Goal: Task Accomplishment & Management: Complete application form

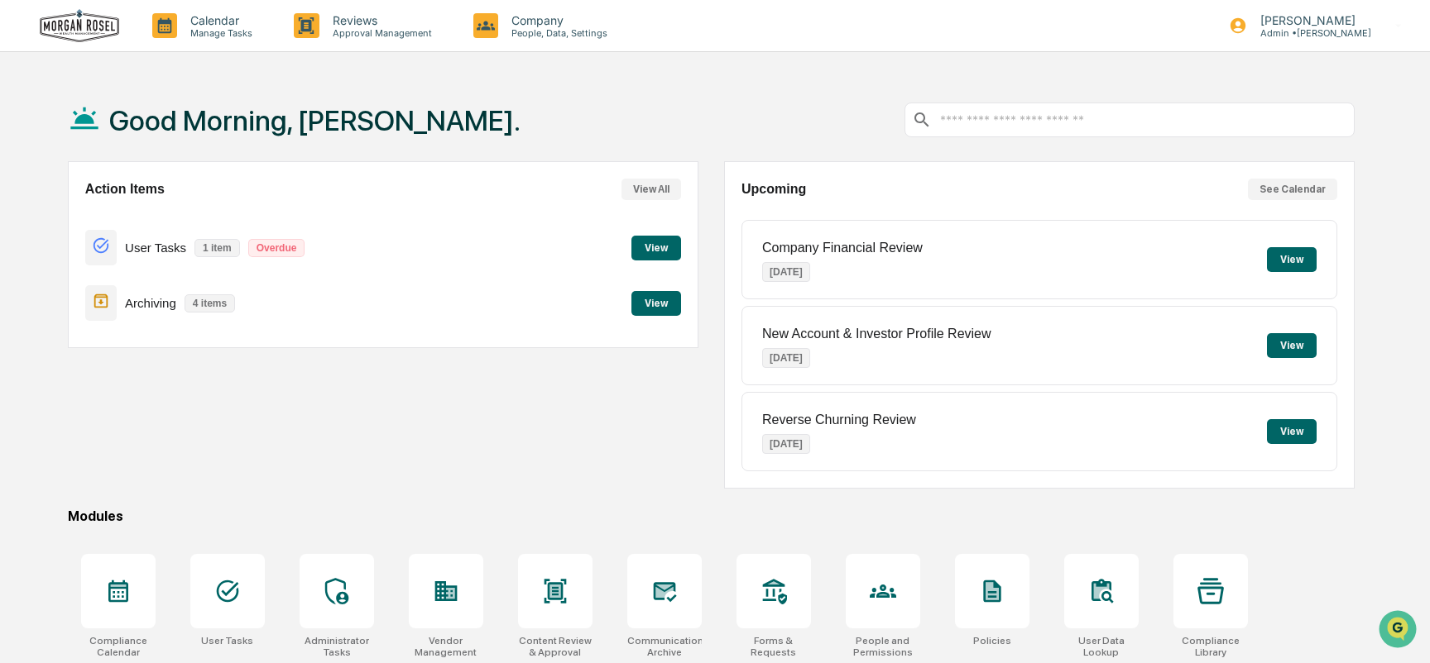
click at [652, 248] on button "View" at bounding box center [656, 248] width 50 height 25
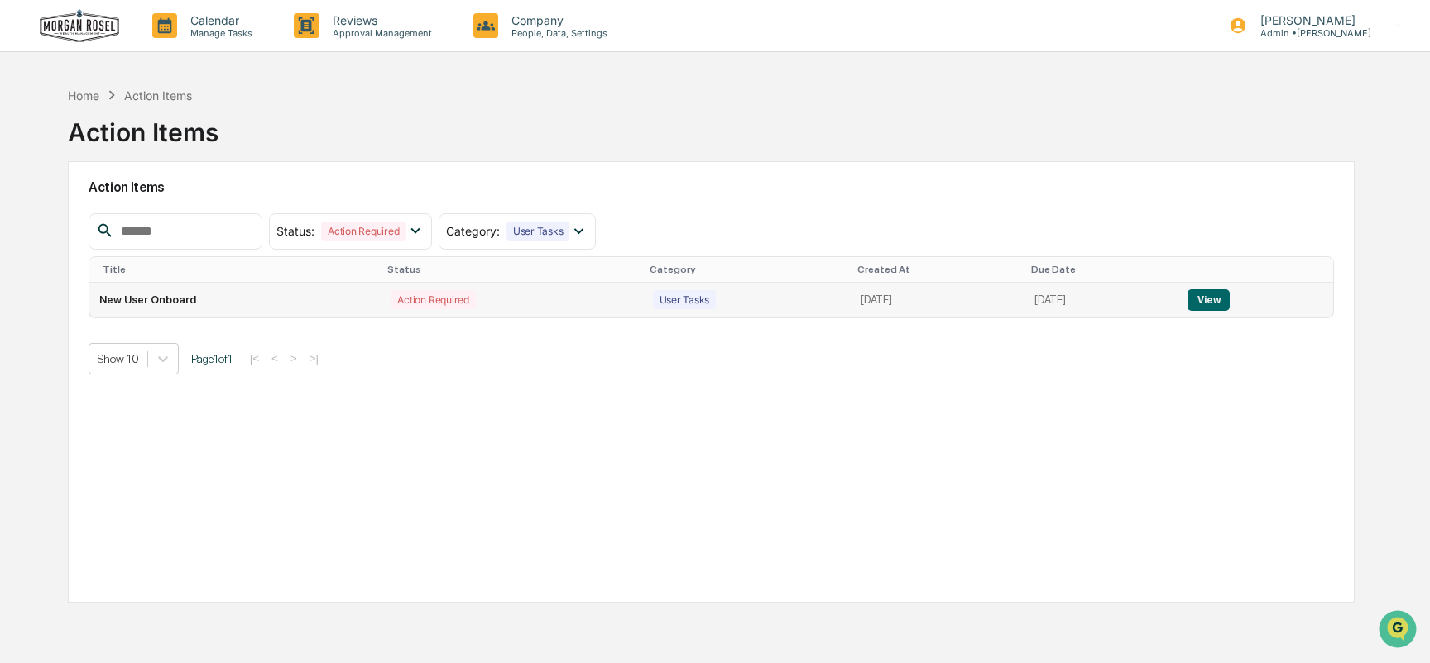
click at [1215, 304] on button "View" at bounding box center [1208, 301] width 42 height 22
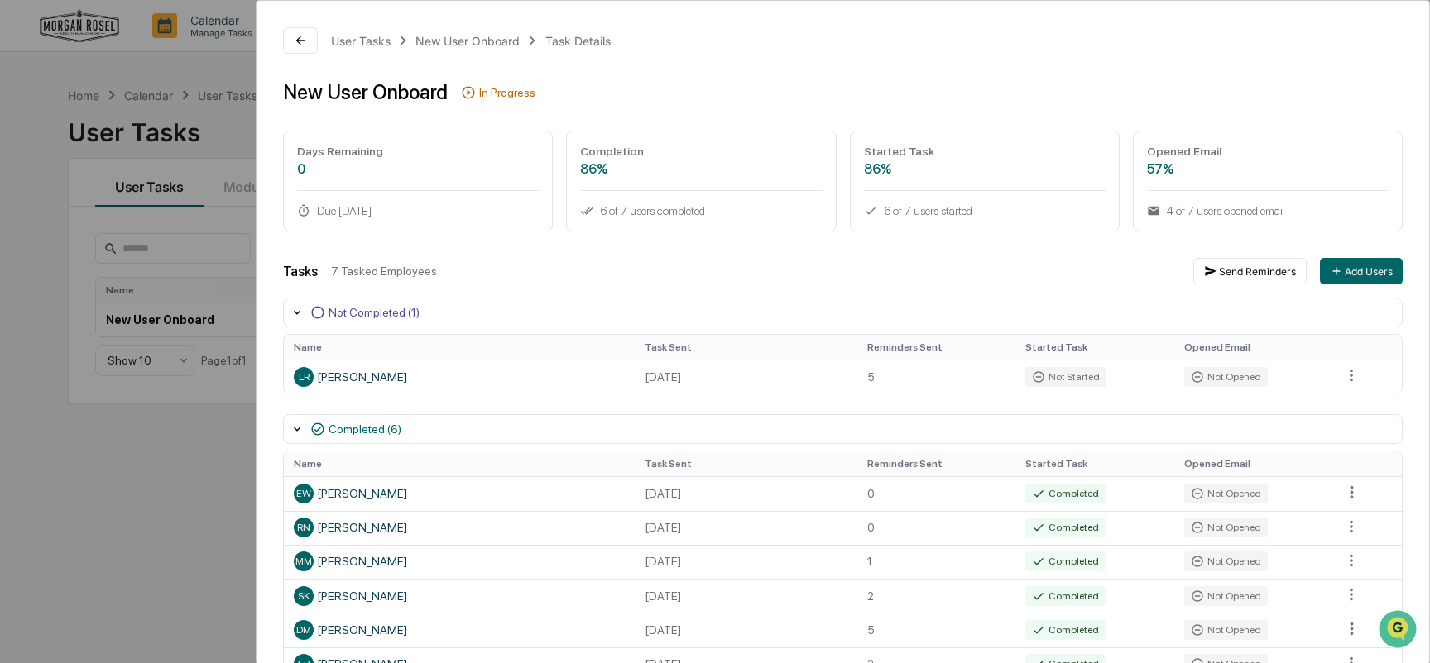
click at [206, 74] on div "User Tasks New User Onboard Task Details New User Onboard In Progress Days Rema…" at bounding box center [715, 331] width 1430 height 663
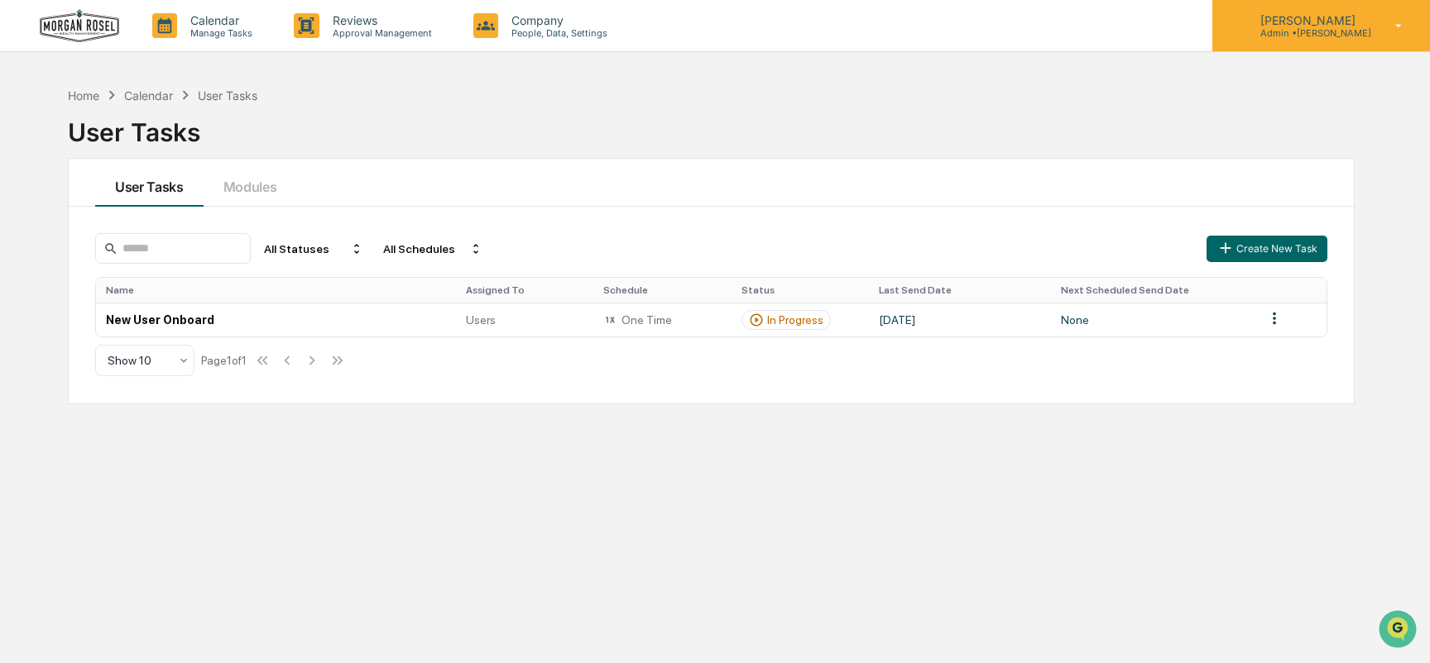
click at [1310, 22] on p "[PERSON_NAME]" at bounding box center [1309, 20] width 124 height 14
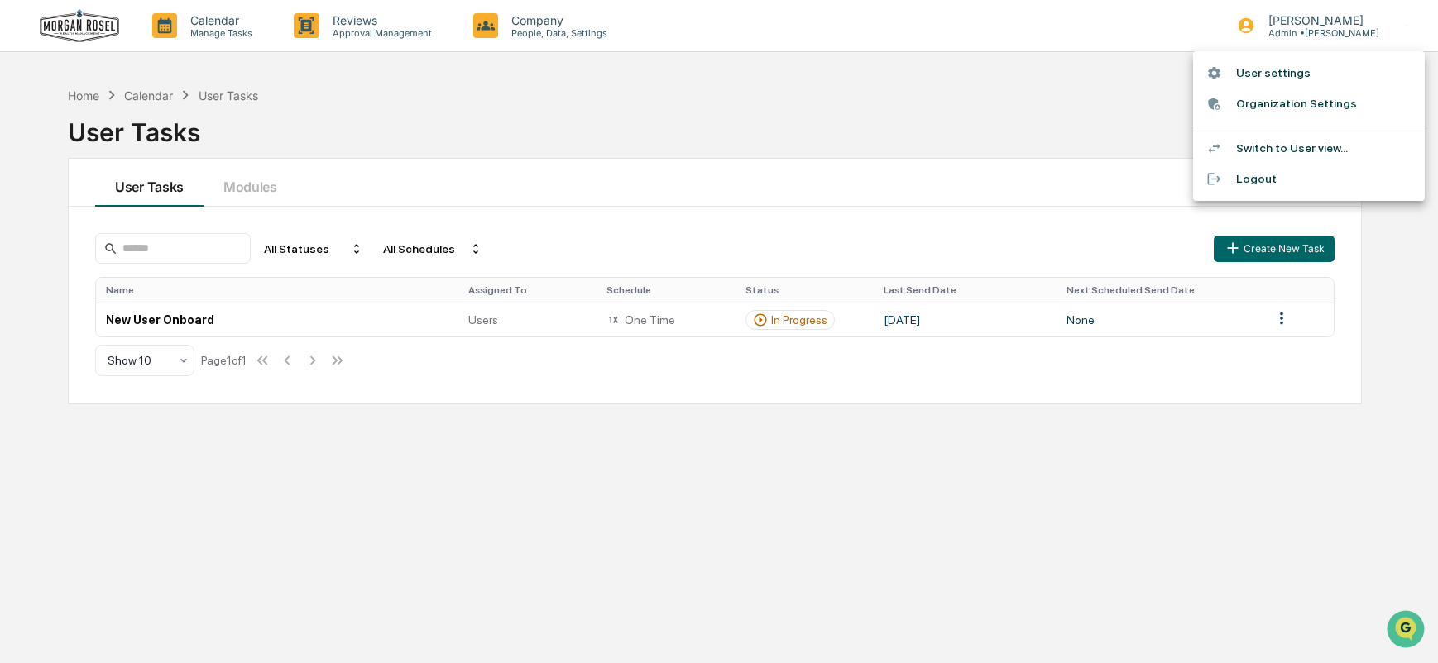
click at [1258, 148] on li "Switch to User view..." at bounding box center [1309, 148] width 232 height 31
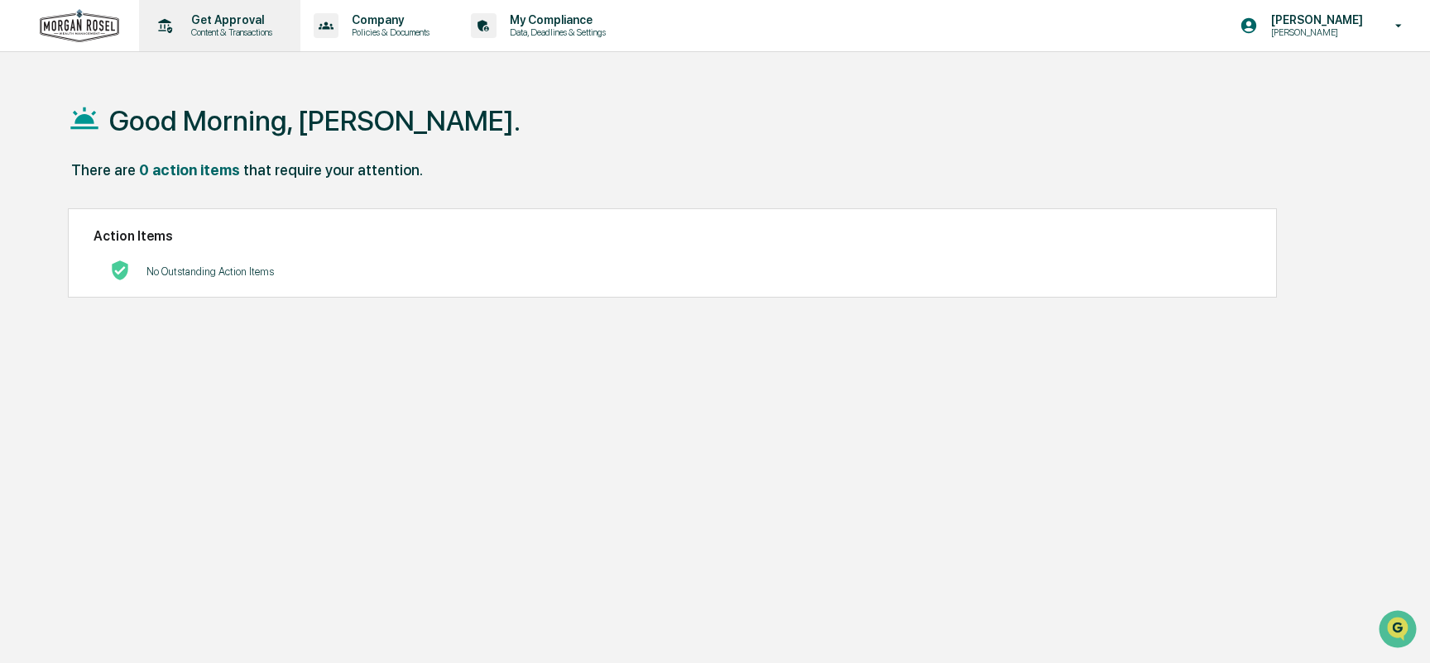
click at [227, 24] on p "Get Approval" at bounding box center [229, 19] width 103 height 13
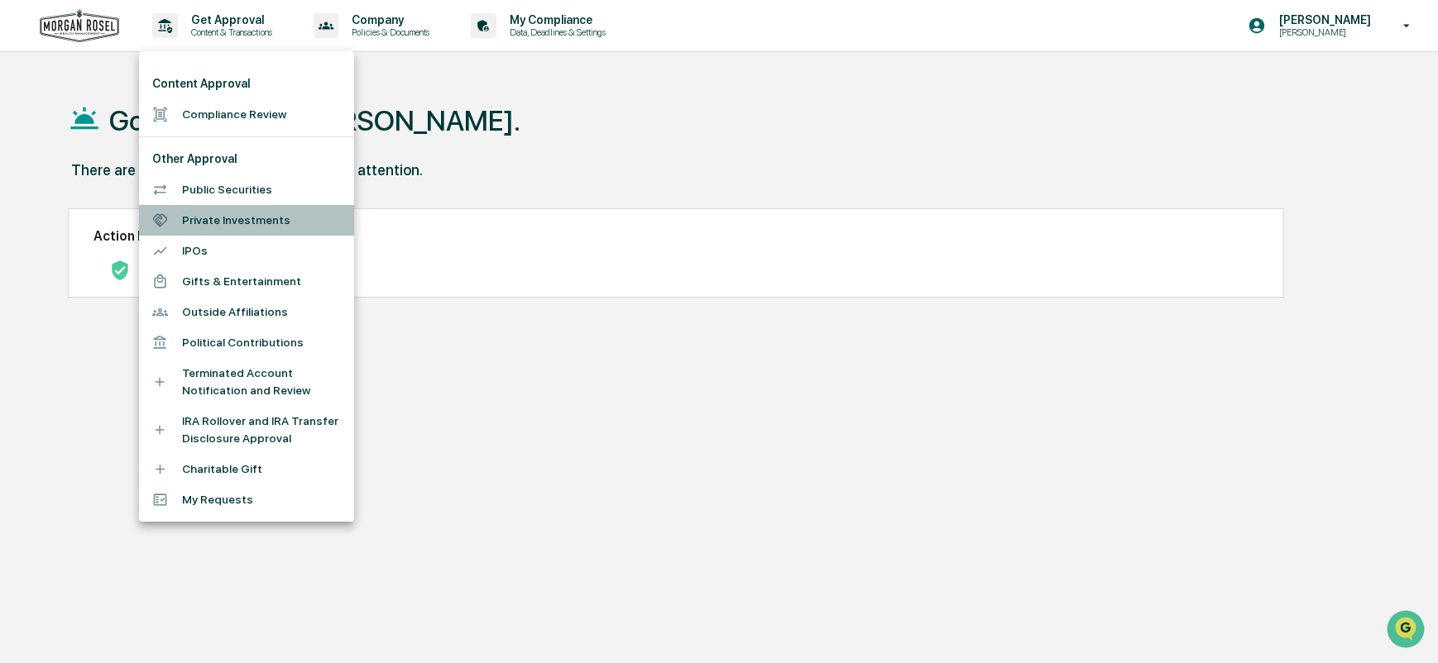
click at [217, 223] on li "Private Investments" at bounding box center [246, 220] width 215 height 31
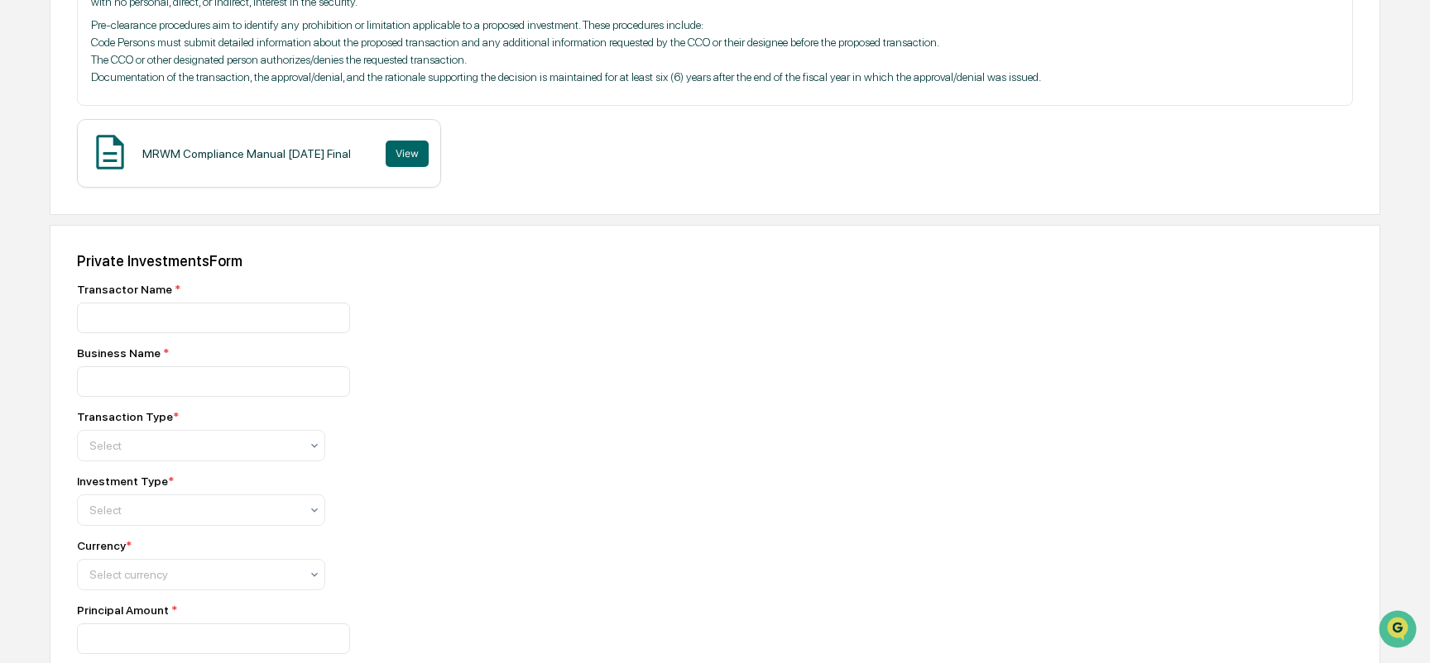
scroll to position [414, 0]
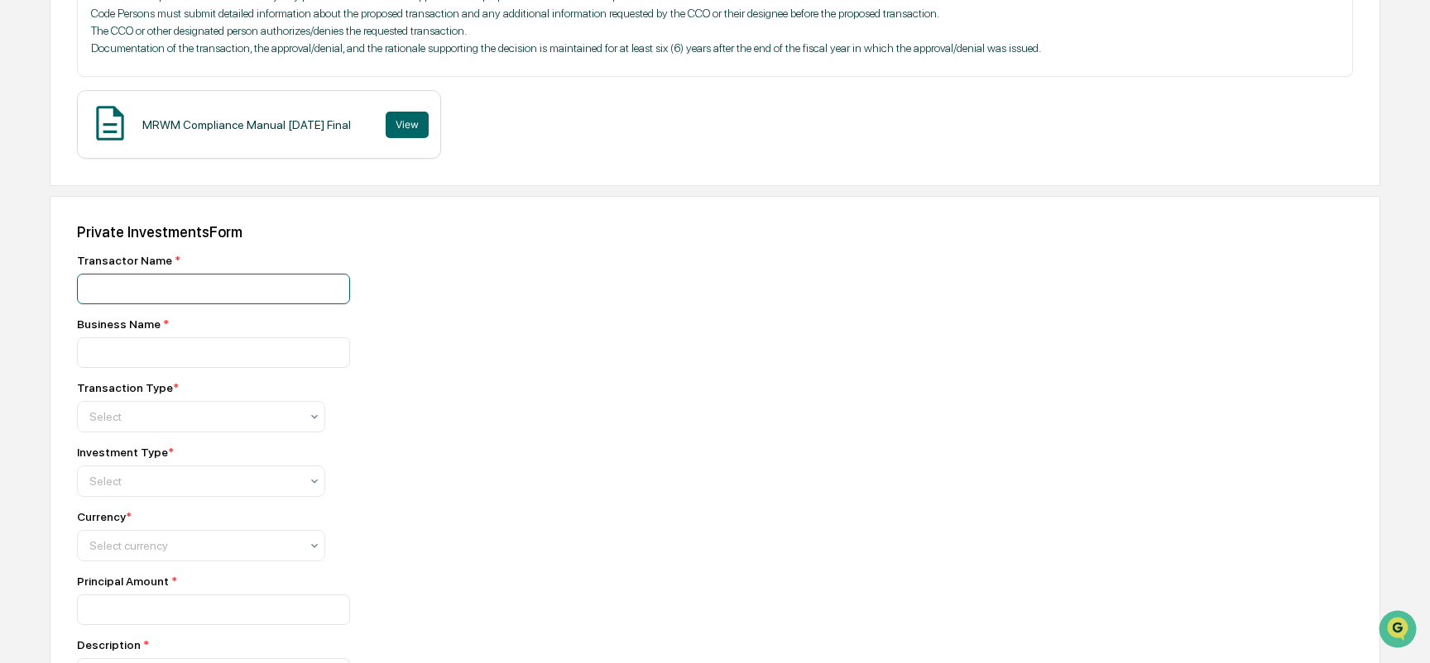
click at [122, 287] on input at bounding box center [213, 289] width 273 height 31
type input "**********"
click at [110, 304] on input at bounding box center [213, 289] width 273 height 31
type input "**********"
click at [140, 422] on div at bounding box center [194, 417] width 210 height 17
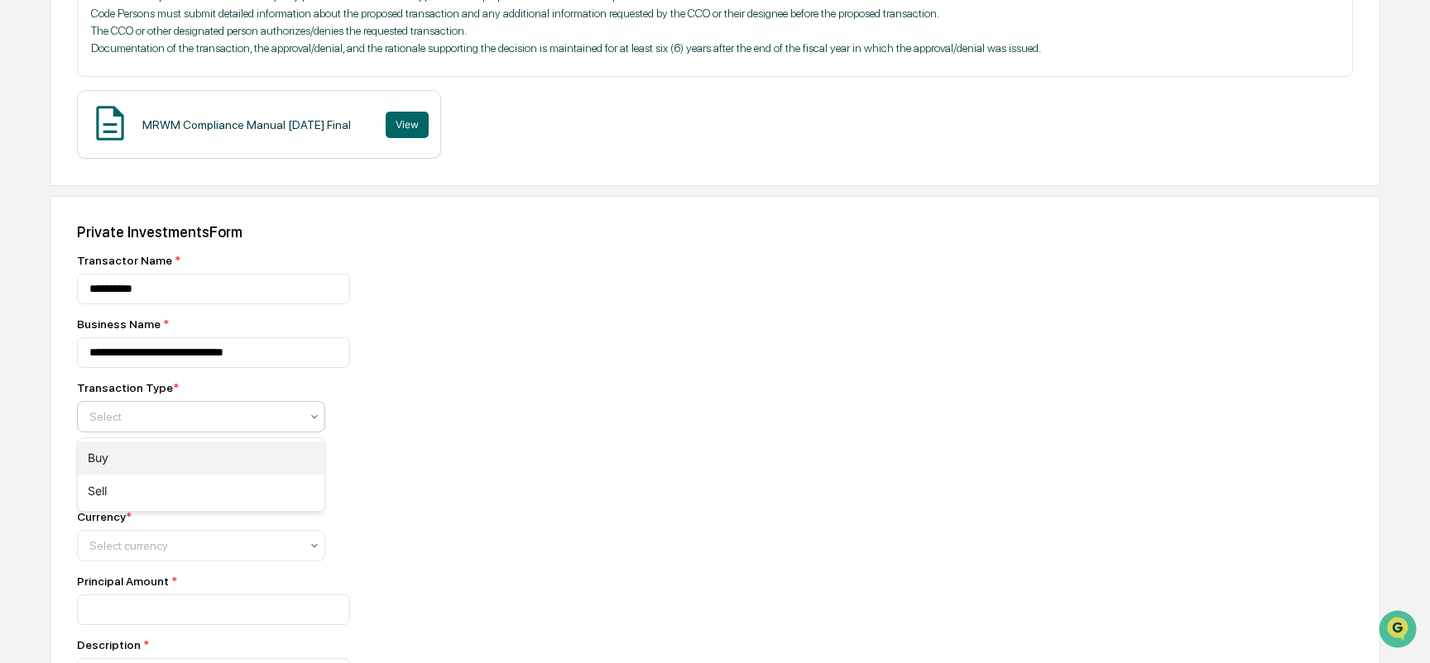
click at [124, 457] on div "Buy" at bounding box center [201, 458] width 247 height 33
click at [134, 477] on div at bounding box center [194, 481] width 210 height 17
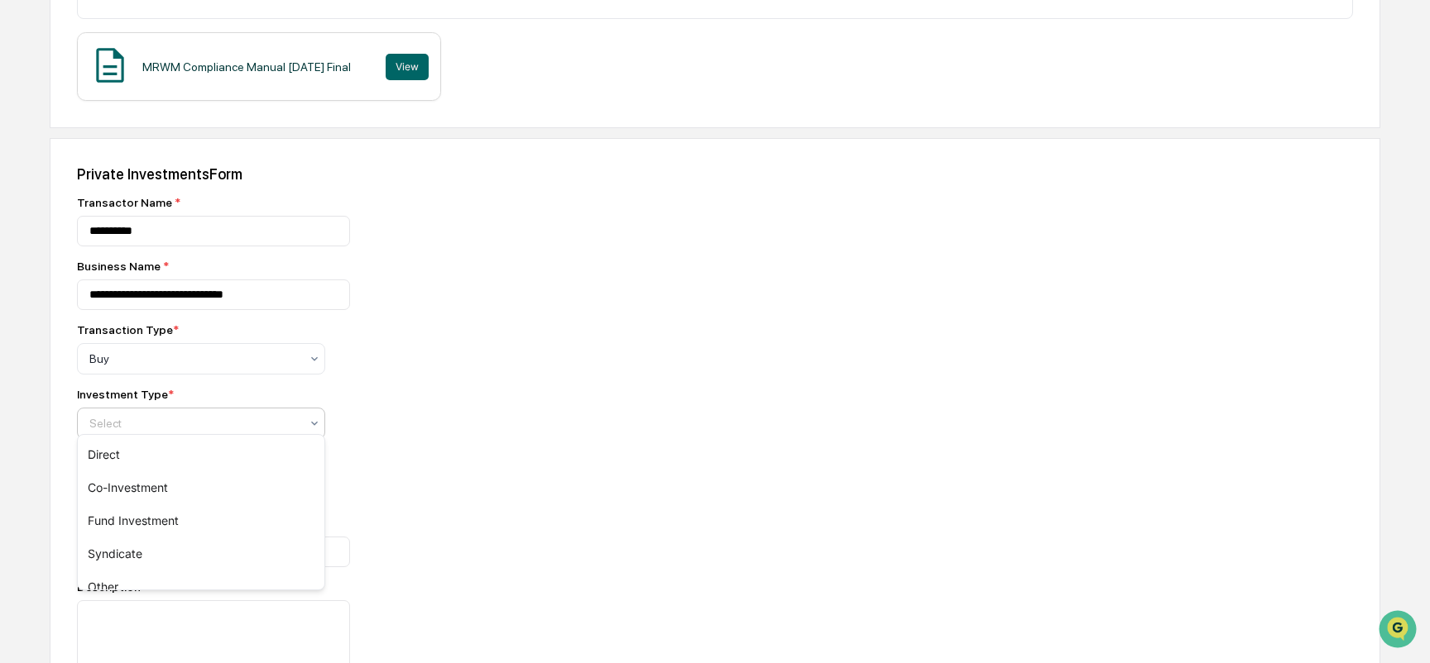
scroll to position [496, 0]
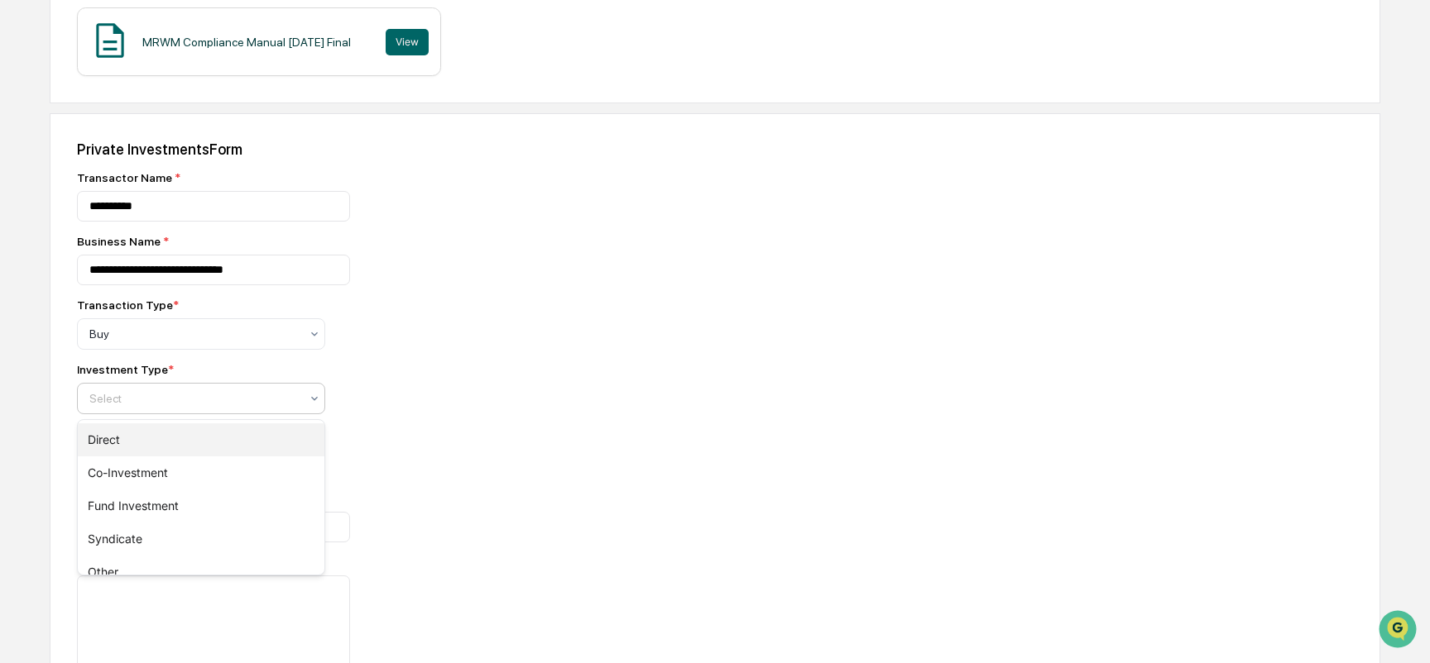
click at [117, 437] on div "Direct" at bounding box center [201, 440] width 247 height 33
click at [210, 459] on div at bounding box center [194, 463] width 210 height 17
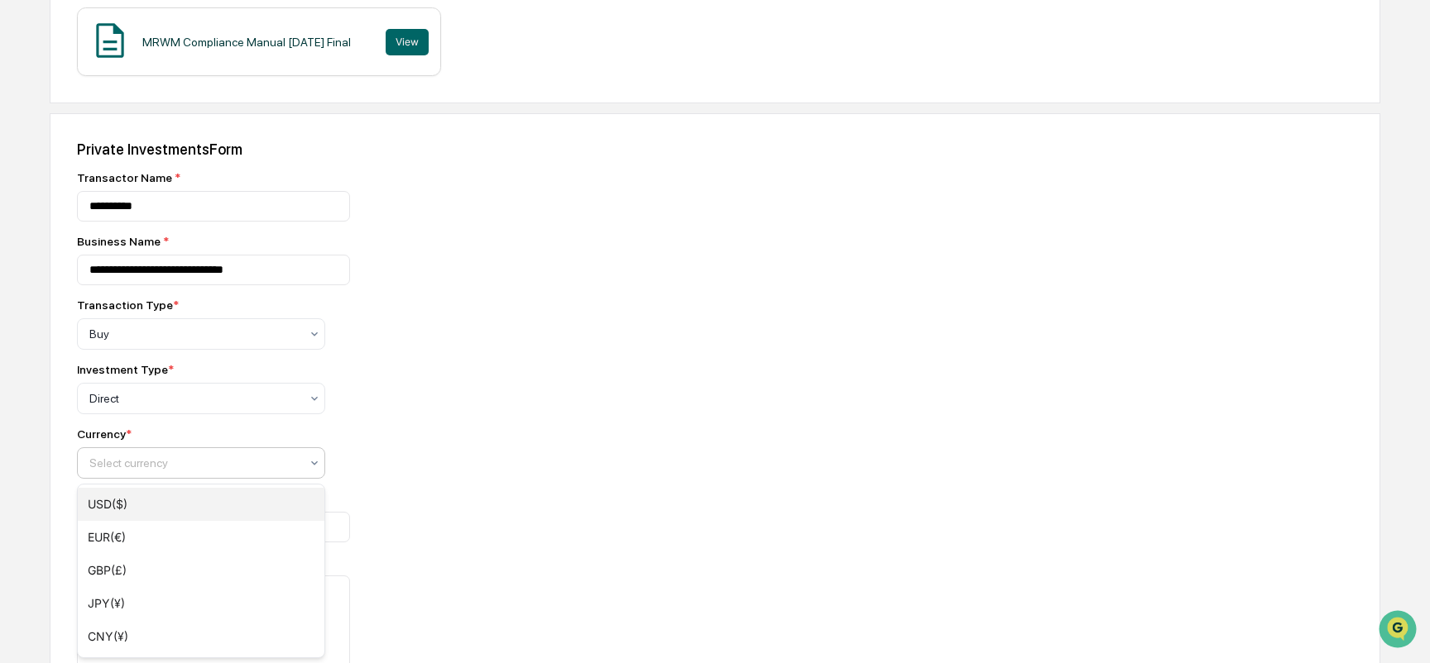
click at [152, 501] on div "USD($)" at bounding box center [201, 504] width 247 height 33
click at [160, 522] on input "number" at bounding box center [213, 527] width 273 height 31
click at [115, 524] on input "*******" at bounding box center [213, 527] width 273 height 31
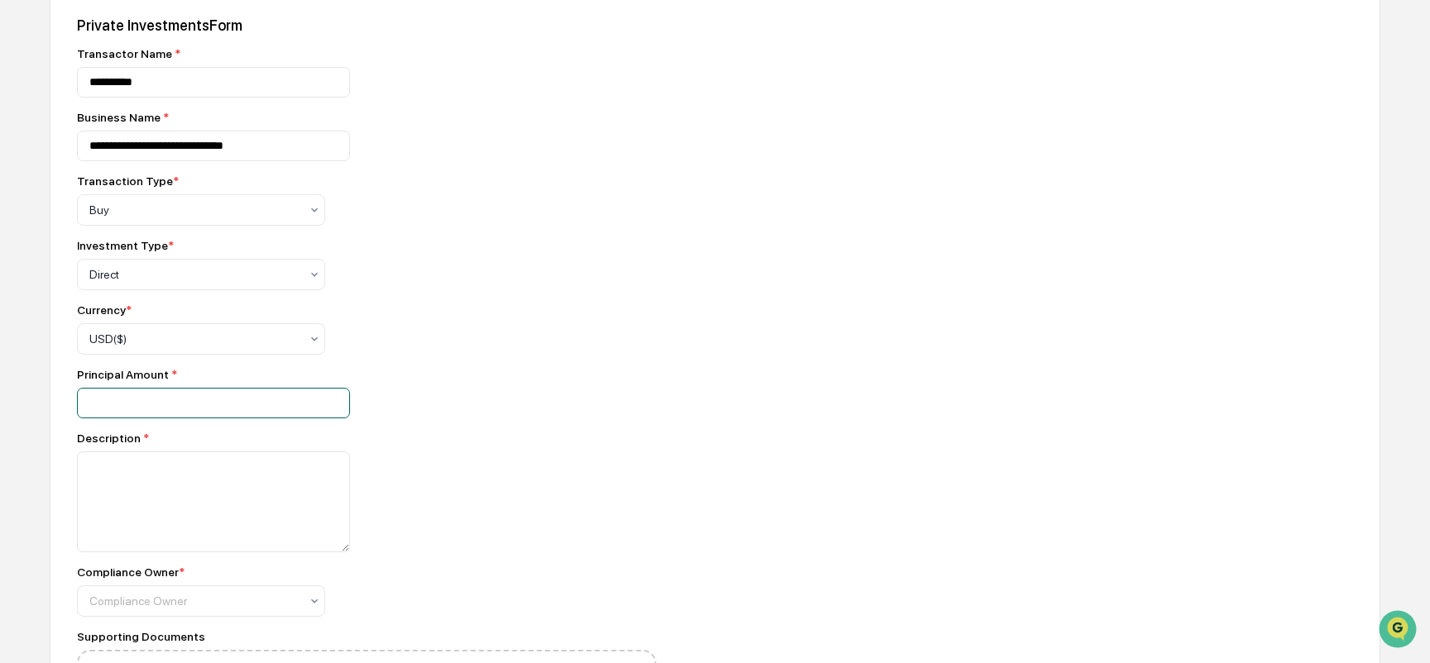
scroll to position [662, 0]
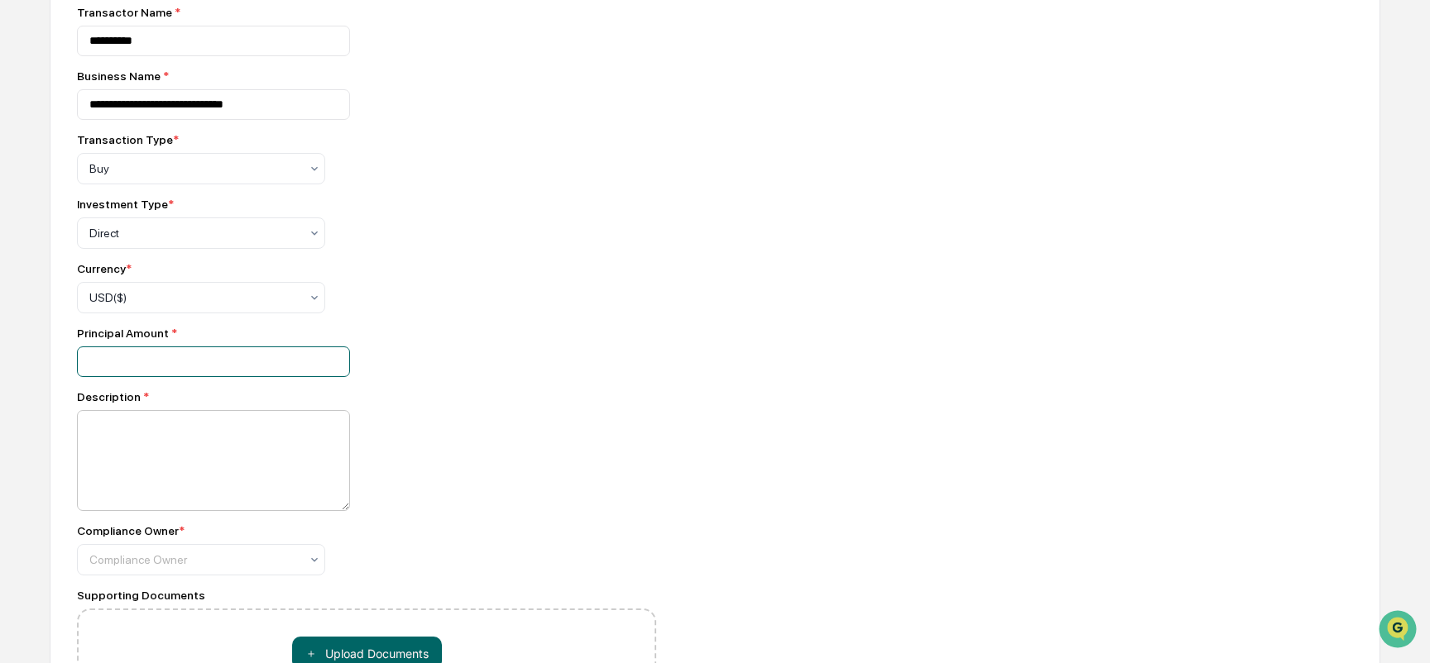
type input "******"
click at [172, 458] on textarea at bounding box center [213, 460] width 273 height 101
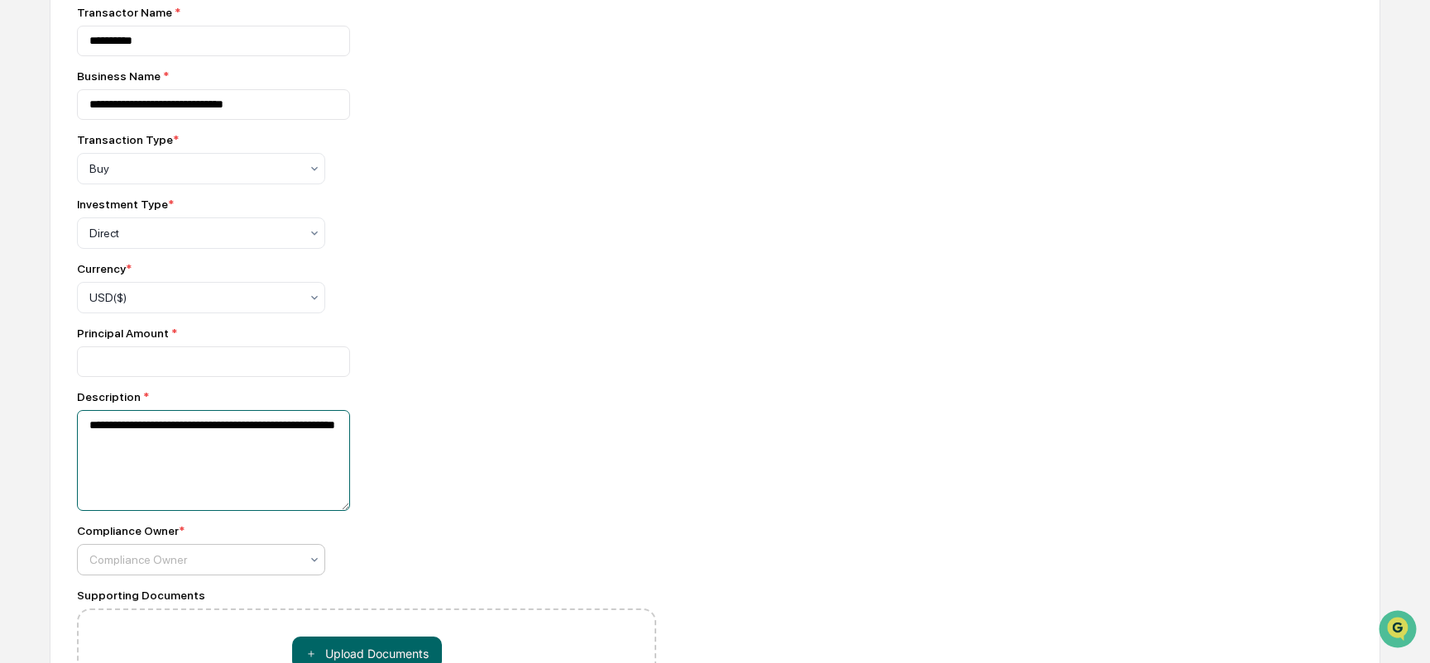
type textarea "**********"
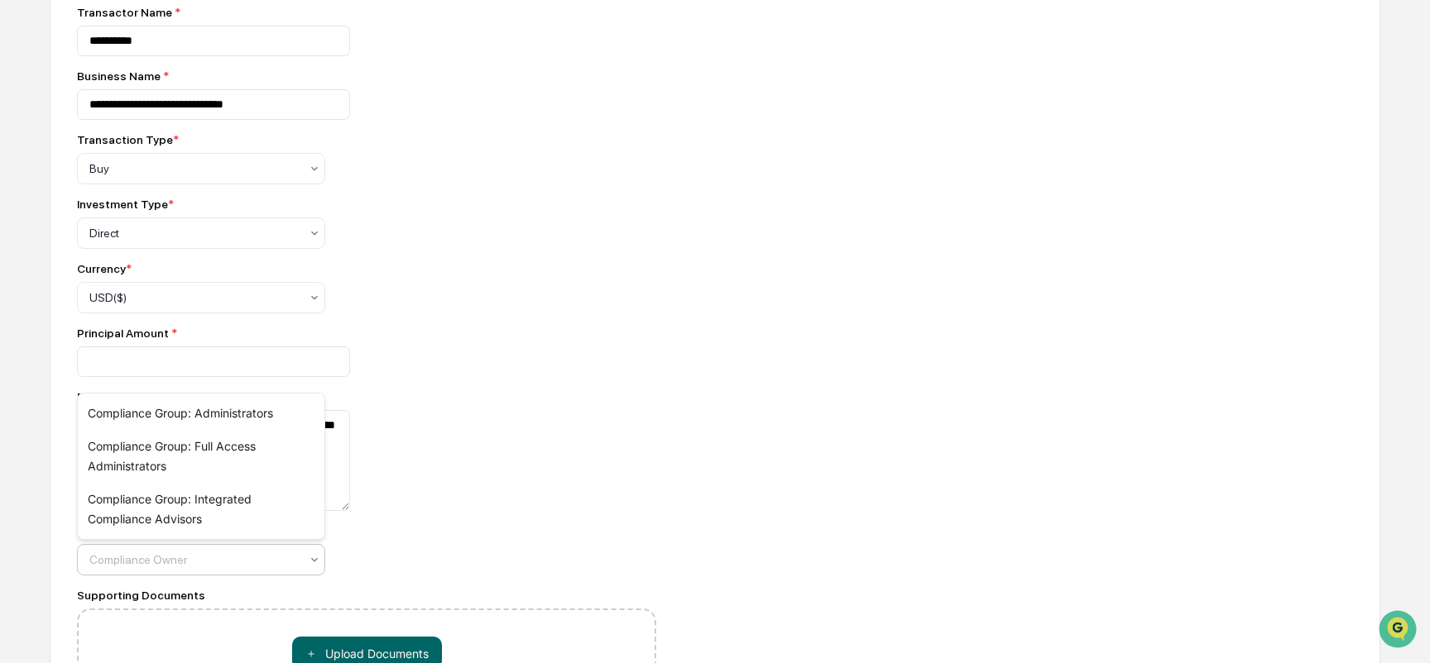
click at [162, 555] on div at bounding box center [194, 560] width 210 height 17
click at [142, 509] on div "Compliance Group: Integrated Compliance Advisors" at bounding box center [201, 509] width 247 height 53
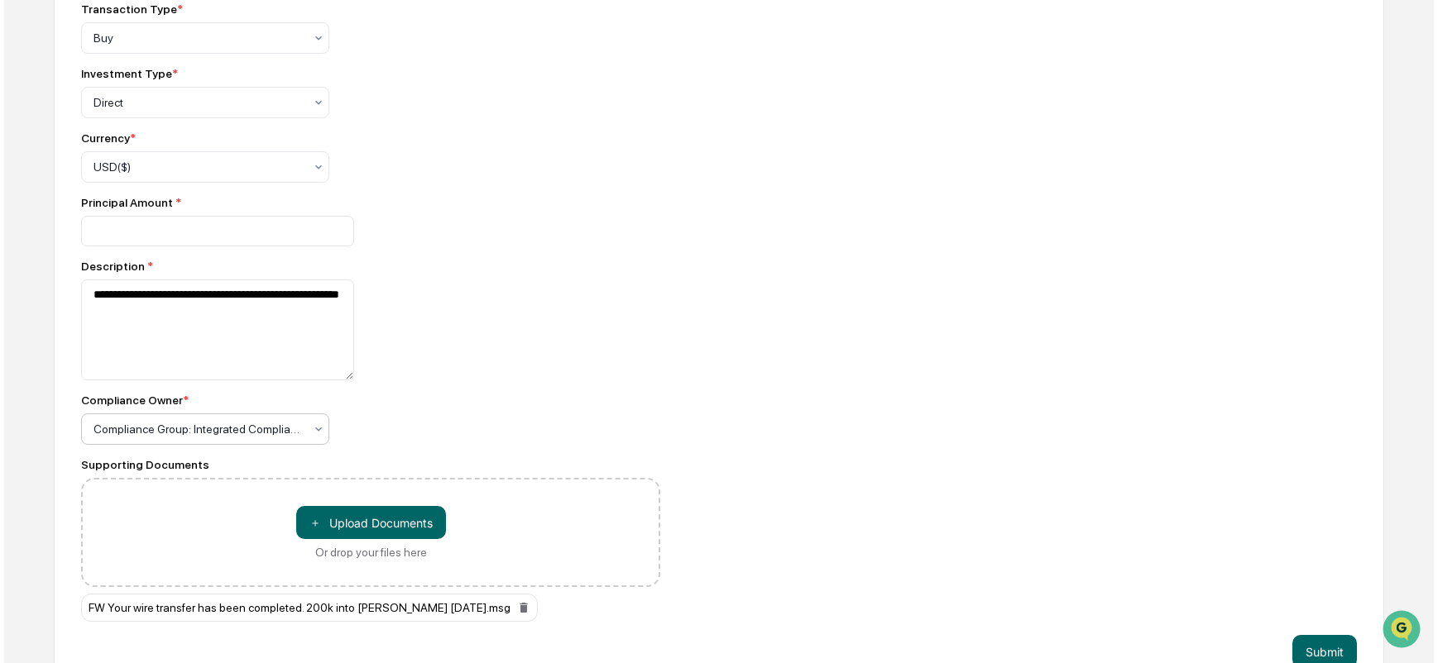
scroll to position [827, 0]
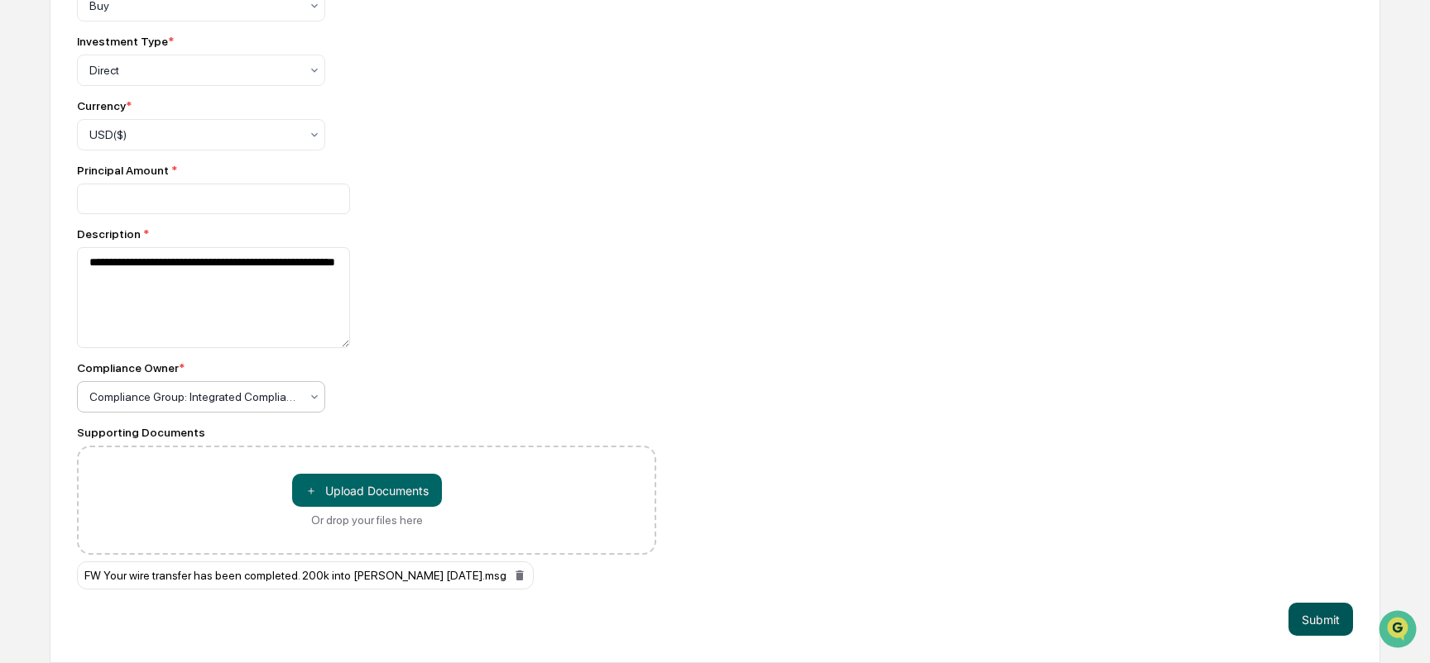
click at [1324, 611] on button "Submit" at bounding box center [1320, 619] width 65 height 33
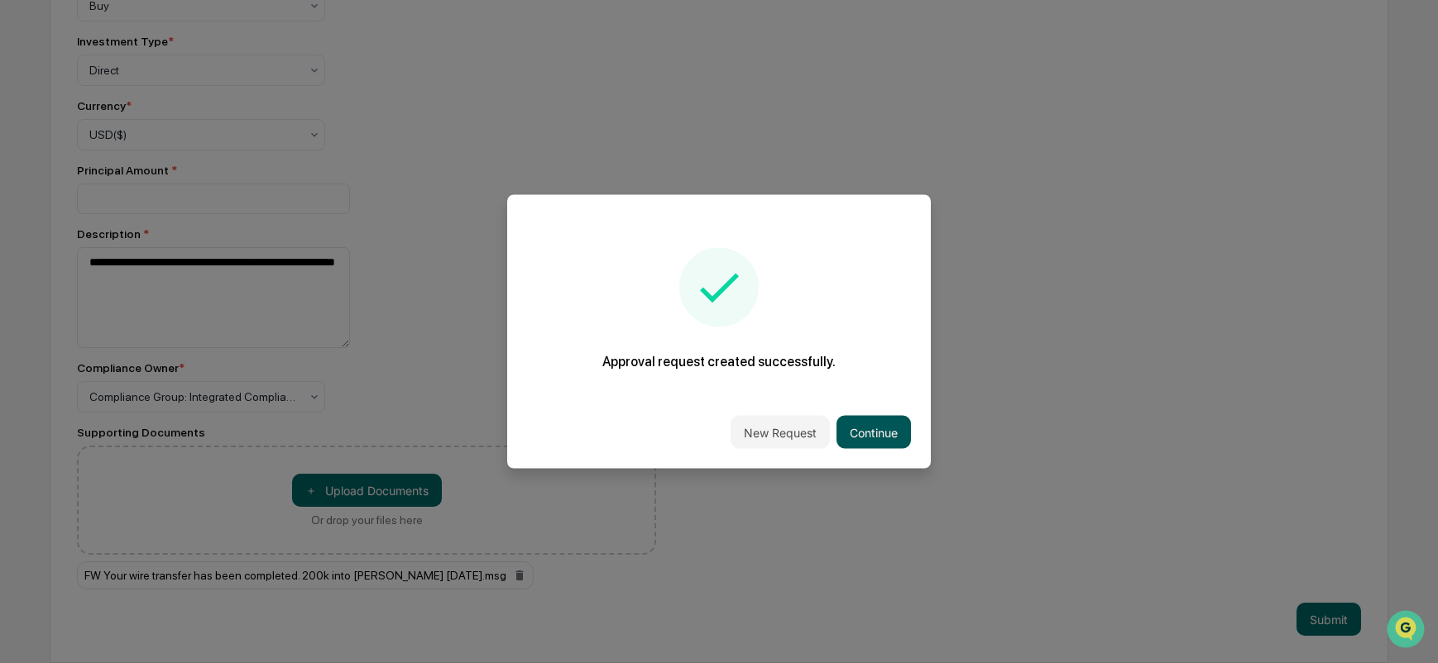
click at [880, 430] on button "Continue" at bounding box center [873, 432] width 74 height 33
